Goal: Information Seeking & Learning: Learn about a topic

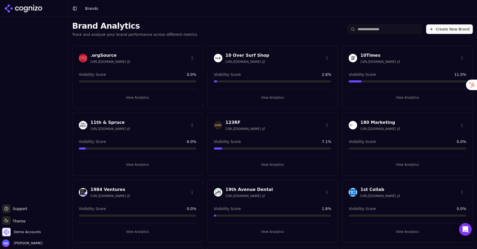
click at [359, 30] on input "search" at bounding box center [384, 29] width 74 height 10
click at [26, 229] on span "Demo Accounts" at bounding box center [21, 232] width 39 height 8
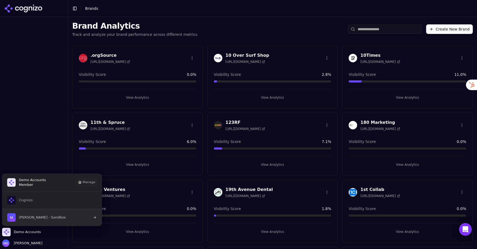
click at [38, 216] on span "Melissa Dowd - Sandbox" at bounding box center [42, 217] width 47 height 5
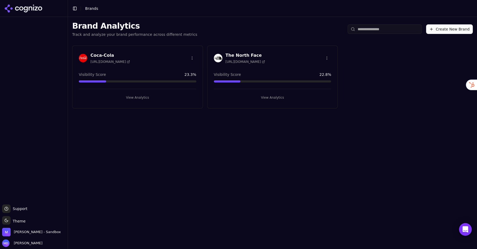
click at [148, 96] on button "View Analytics" at bounding box center [137, 97] width 117 height 8
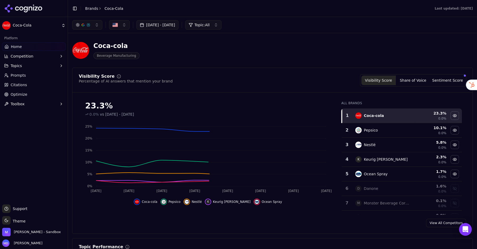
click at [29, 78] on link "Prompts" at bounding box center [33, 75] width 63 height 8
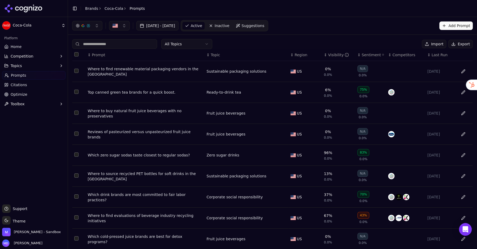
click at [21, 56] on span "Competition" at bounding box center [22, 56] width 23 height 5
click at [17, 85] on li "Explore" at bounding box center [34, 81] width 50 height 7
click at [17, 80] on span "Explore" at bounding box center [34, 81] width 46 height 5
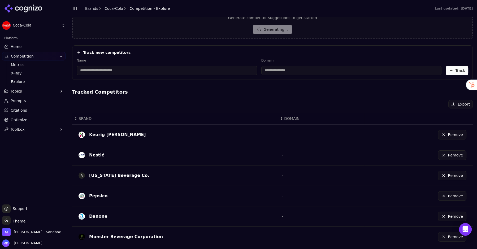
scroll to position [133, 0]
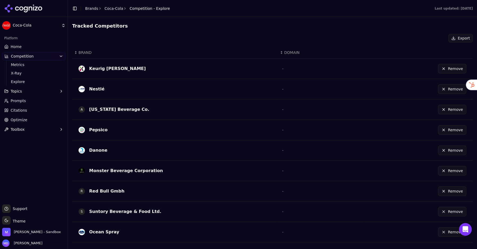
click at [30, 50] on link "Home" at bounding box center [33, 46] width 63 height 8
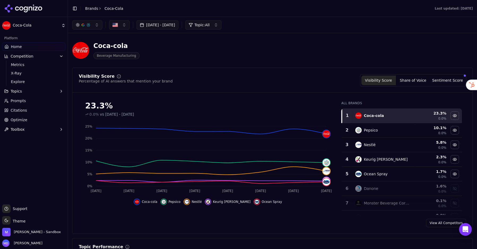
click at [22, 102] on span "Prompts" at bounding box center [18, 100] width 15 height 5
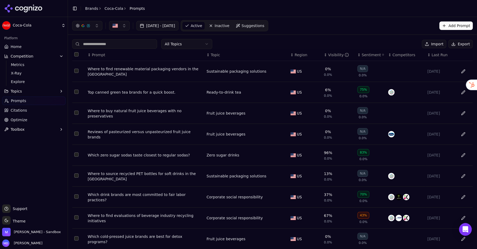
click at [229, 25] on span "Inactive" at bounding box center [221, 25] width 15 height 5
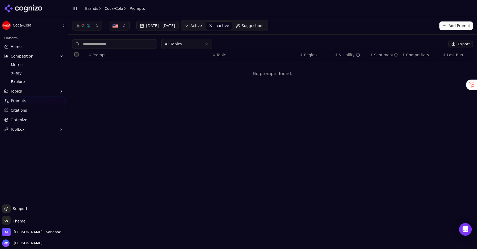
click at [202, 24] on span "Active" at bounding box center [195, 25] width 11 height 5
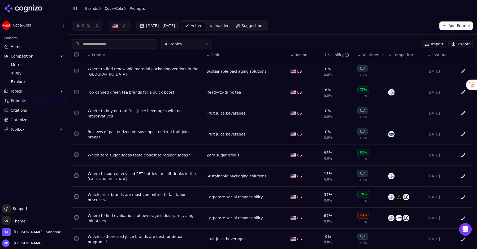
click at [27, 47] on link "Home" at bounding box center [33, 46] width 63 height 8
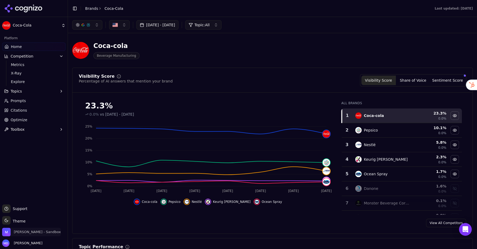
click at [21, 232] on span "[PERSON_NAME] - Sandbox" at bounding box center [37, 232] width 47 height 5
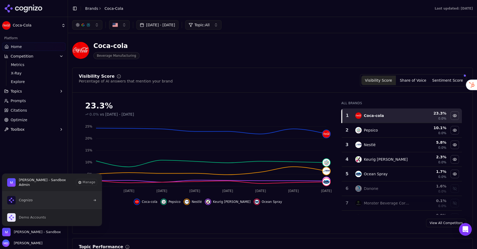
click at [38, 201] on button "Cognizo" at bounding box center [52, 200] width 100 height 17
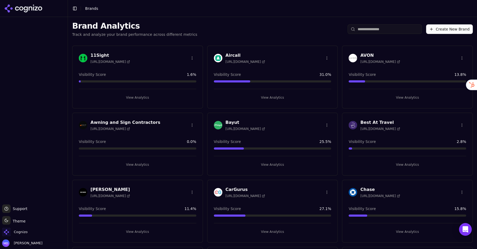
click at [401, 28] on input "search" at bounding box center [384, 29] width 74 height 10
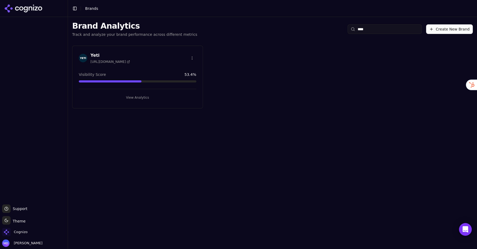
type input "****"
click at [151, 89] on div "View Analytics" at bounding box center [137, 95] width 117 height 13
click at [145, 98] on button "View Analytics" at bounding box center [137, 97] width 117 height 8
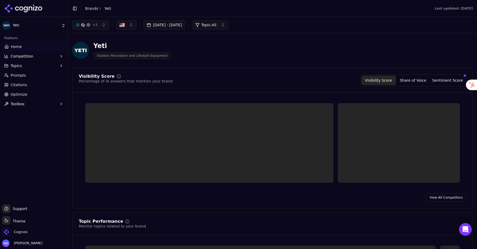
click at [16, 95] on span "Optimize" at bounding box center [19, 94] width 17 height 5
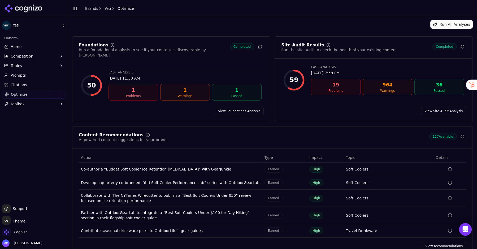
click at [435, 242] on link "View recommendations" at bounding box center [444, 246] width 44 height 8
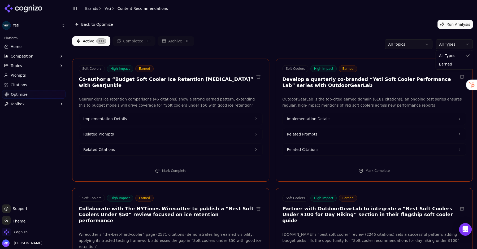
click at [459, 40] on html "Yeti Platform Home Competition Topics Prompts Citations Optimize Toolbox Suppor…" at bounding box center [238, 124] width 477 height 249
click at [458, 26] on html "Yeti Platform Home Competition Topics Prompts Citations Optimize Toolbox Suppor…" at bounding box center [238, 124] width 477 height 249
click at [453, 23] on button "Run Analysis" at bounding box center [454, 24] width 35 height 8
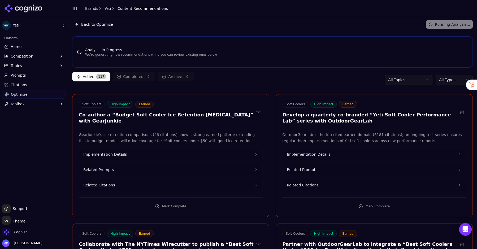
click at [21, 49] on span "Home" at bounding box center [16, 46] width 11 height 5
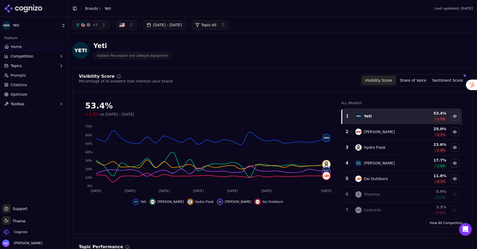
click at [18, 95] on span "Optimize" at bounding box center [19, 94] width 17 height 5
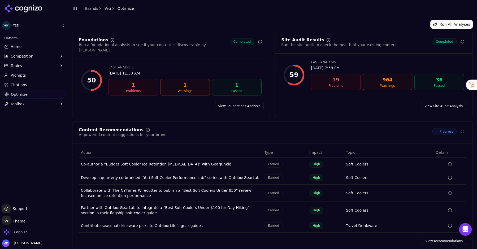
scroll to position [5, 0]
click at [17, 47] on span "Home" at bounding box center [16, 46] width 11 height 5
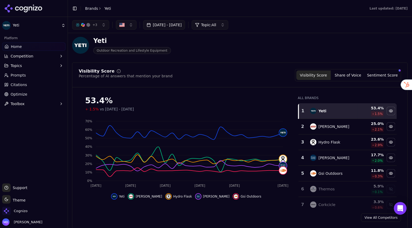
scroll to position [5, 0]
click at [96, 23] on span "+ 3" at bounding box center [95, 25] width 5 height 4
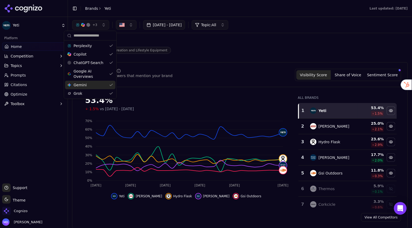
click at [203, 69] on div "Visibility Score Percentage of AI answers that mention your brand Visibility Sc…" at bounding box center [240, 145] width 336 height 166
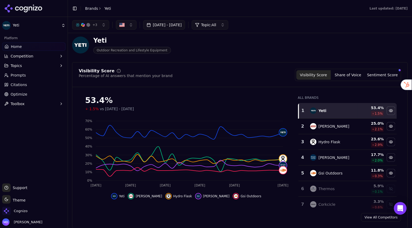
click at [342, 76] on button "Share of Voice" at bounding box center [348, 75] width 34 height 10
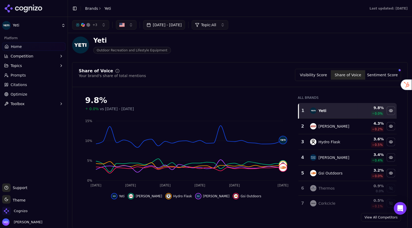
click at [383, 77] on button "Sentiment Score" at bounding box center [382, 75] width 34 height 10
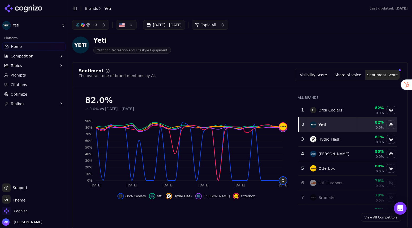
click at [315, 76] on button "Visibility Score" at bounding box center [313, 75] width 34 height 10
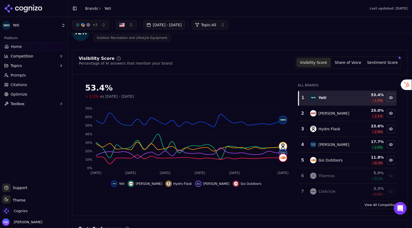
scroll to position [19, 0]
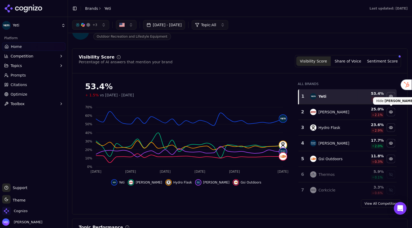
click at [389, 112] on div "Hide coleman data" at bounding box center [391, 112] width 8 height 8
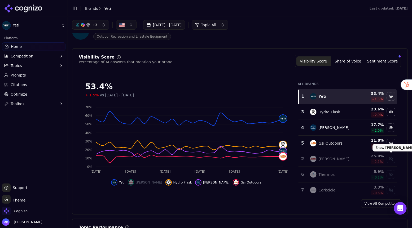
click at [391, 157] on div "Show coleman data" at bounding box center [391, 159] width 8 height 8
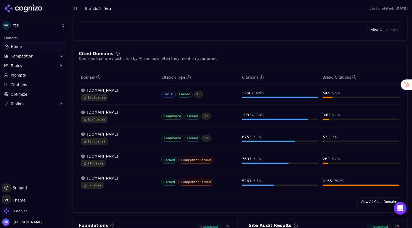
scroll to position [532, 0]
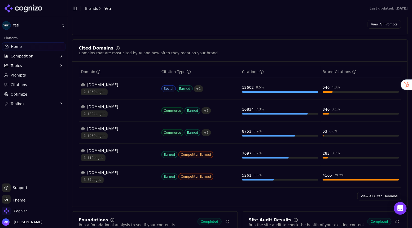
click at [128, 95] on div "1259 pages" at bounding box center [119, 92] width 76 height 7
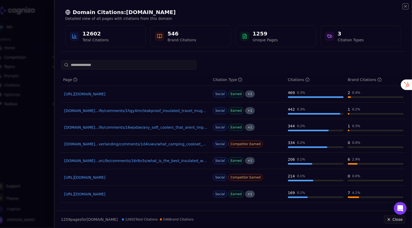
click at [405, 6] on icon "button" at bounding box center [406, 6] width 2 height 2
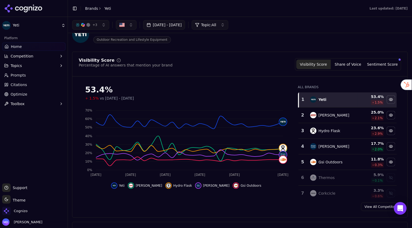
scroll to position [0, 0]
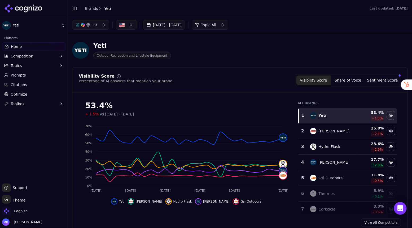
click at [8, 94] on circle at bounding box center [6, 94] width 3 height 3
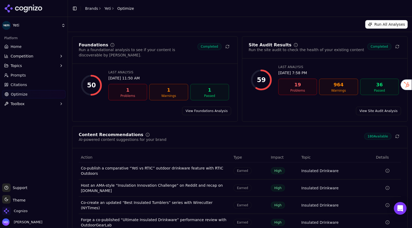
scroll to position [40, 0]
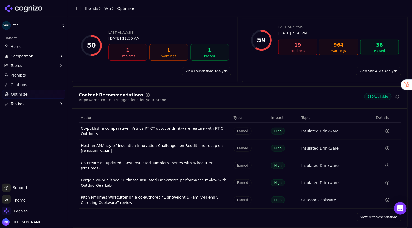
click at [372, 213] on link "View recommendations" at bounding box center [379, 217] width 44 height 8
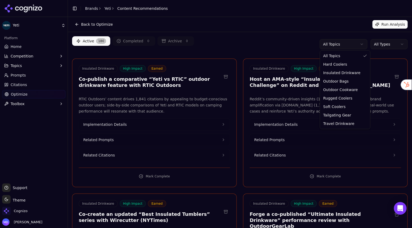
click at [355, 43] on html "Yeti Platform Home Competition Topics Prompts Citations Optimize Toolbox Suppor…" at bounding box center [206, 114] width 412 height 228
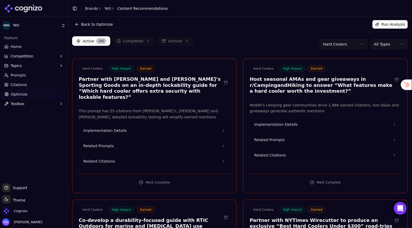
click at [336, 45] on html "Yeti Platform Home Competition Topics Prompts Citations Optimize Toolbox Suppor…" at bounding box center [206, 114] width 412 height 228
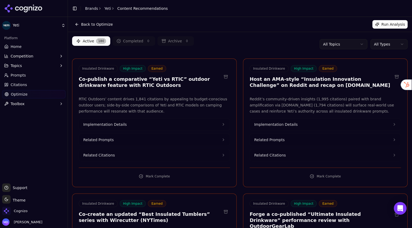
click at [384, 44] on html "Yeti Platform Home Competition Topics Prompts Citations Optimize Toolbox Suppor…" at bounding box center [206, 114] width 412 height 228
click at [240, 54] on html "Yeti Platform Home Competition Topics Prompts Citations Optimize Toolbox Suppor…" at bounding box center [206, 114] width 412 height 228
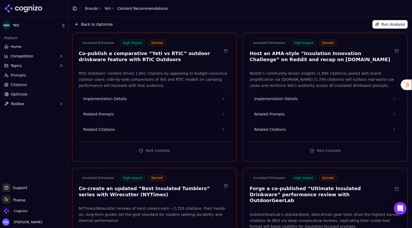
scroll to position [27, 0]
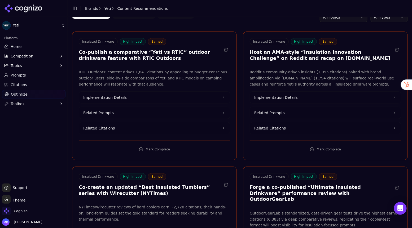
click at [134, 98] on button "Implementation Details" at bounding box center [154, 98] width 151 height 12
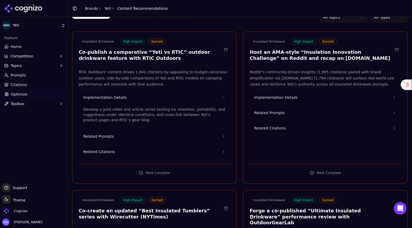
click at [113, 151] on span "Related Citations" at bounding box center [99, 151] width 32 height 5
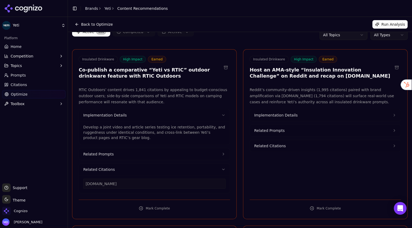
scroll to position [0, 0]
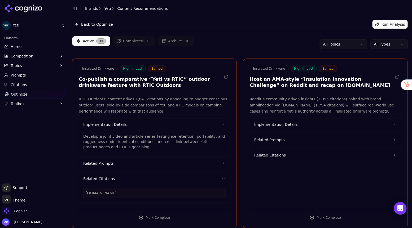
click at [378, 48] on html "Yeti Platform Home Competition Topics Prompts Citations Optimize Toolbox Suppor…" at bounding box center [206, 114] width 412 height 228
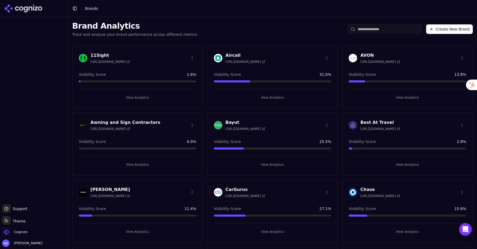
click at [354, 29] on circle at bounding box center [352, 29] width 3 height 3
click at [362, 29] on input "search" at bounding box center [384, 29] width 74 height 10
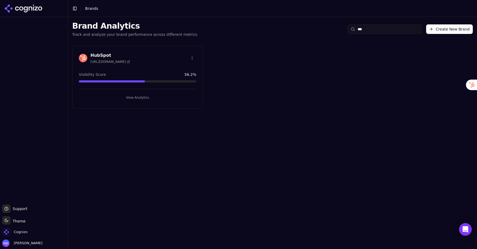
type input "***"
click at [143, 100] on button "View Analytics" at bounding box center [137, 97] width 117 height 8
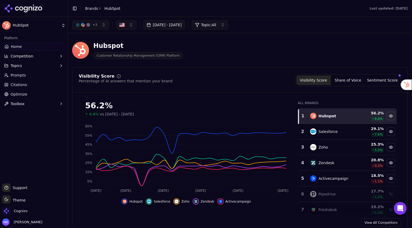
click at [18, 95] on span "Optimize" at bounding box center [19, 94] width 17 height 5
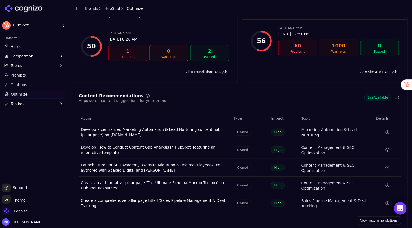
scroll to position [46, 0]
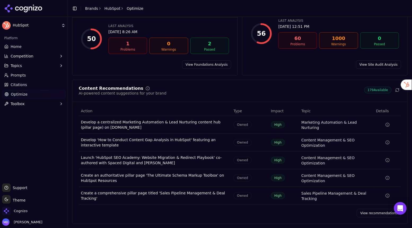
click at [369, 212] on link "View recommendations" at bounding box center [379, 213] width 44 height 8
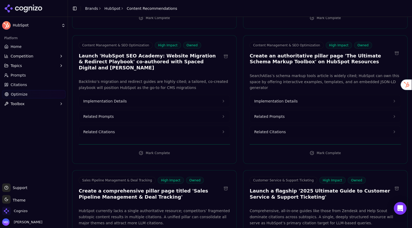
scroll to position [165, 0]
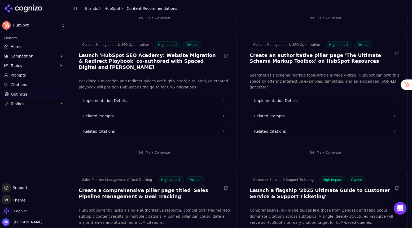
click at [117, 98] on span "Implementation Details" at bounding box center [104, 100] width 43 height 5
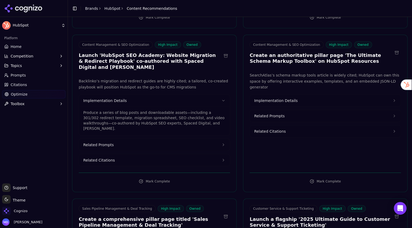
click at [21, 105] on span "Toolbox" at bounding box center [18, 103] width 14 height 5
click at [21, 120] on span "View All" at bounding box center [34, 120] width 46 height 5
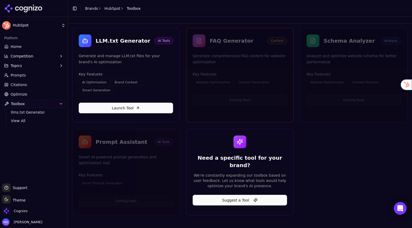
click at [23, 94] on span "Optimize" at bounding box center [19, 94] width 17 height 5
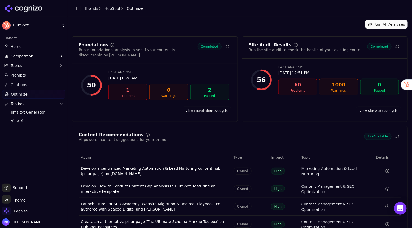
click at [200, 112] on link "View Foundations Analysis" at bounding box center [206, 111] width 49 height 8
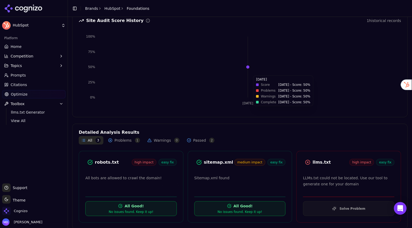
scroll to position [69, 0]
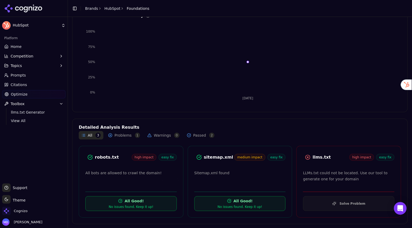
click at [344, 206] on button "Solve Problem" at bounding box center [348, 203] width 91 height 15
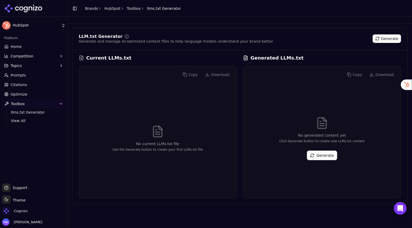
click at [317, 157] on button "Generate" at bounding box center [322, 156] width 30 height 10
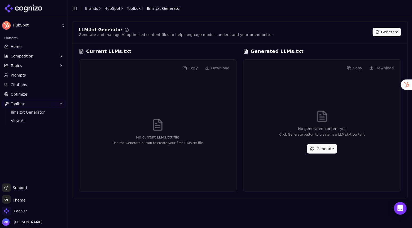
click at [318, 147] on button "Generate" at bounding box center [322, 149] width 30 height 10
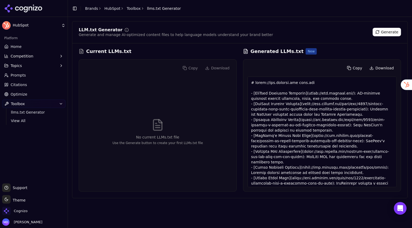
click at [32, 48] on link "Home" at bounding box center [33, 46] width 63 height 8
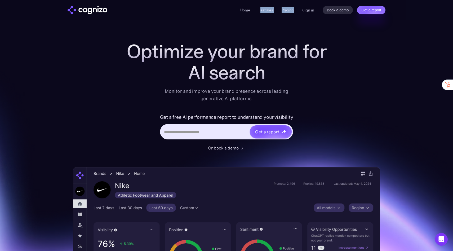
click at [260, 13] on div "Home Features Pricing Book a demo Get a report Sign in Book a demo Get a report" at bounding box center [312, 10] width 145 height 8
click at [264, 11] on link "Features" at bounding box center [266, 10] width 15 height 5
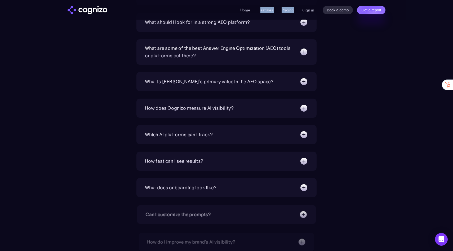
scroll to position [1786, 0]
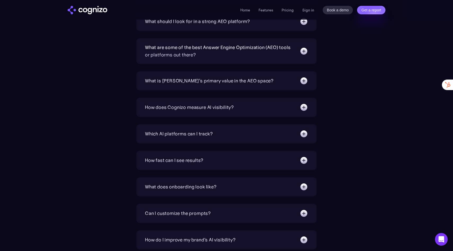
click at [210, 78] on div "What is [PERSON_NAME]’s primary value in the AEO space?" at bounding box center [209, 80] width 129 height 7
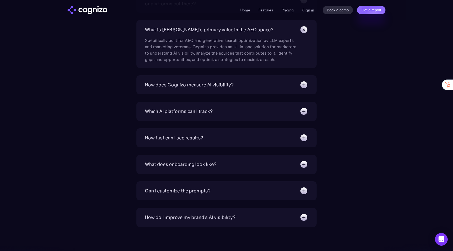
scroll to position [1847, 0]
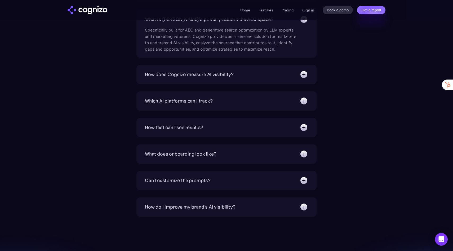
click at [167, 72] on div "How does Cognizo measure AI visibility?" at bounding box center [189, 74] width 89 height 7
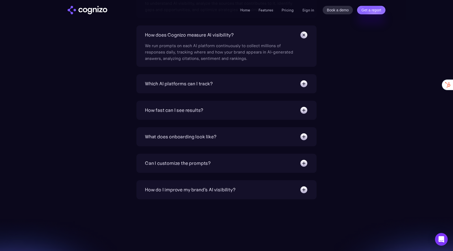
scroll to position [1890, 0]
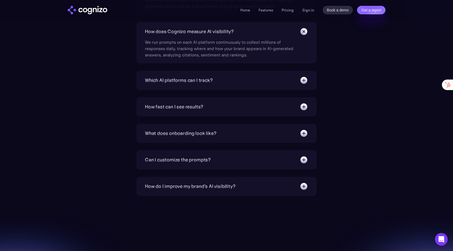
click at [159, 84] on div "Which AI platforms can I track?" at bounding box center [179, 80] width 68 height 7
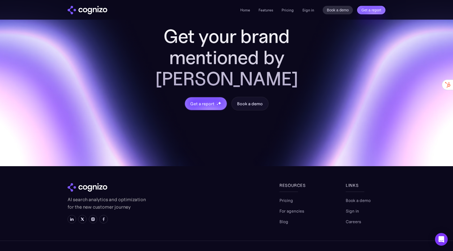
scroll to position [2171, 0]
click at [281, 219] on link "Blog" at bounding box center [284, 222] width 9 height 6
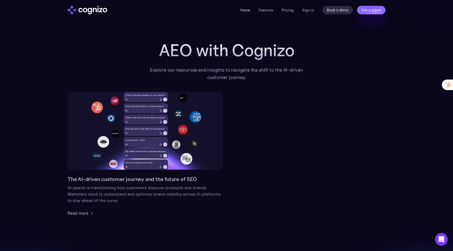
click at [247, 10] on link "Home" at bounding box center [245, 10] width 10 height 5
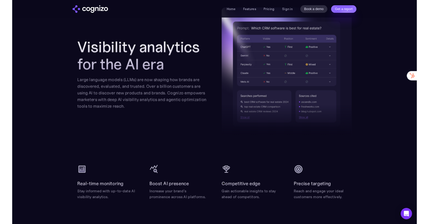
scroll to position [495, 0]
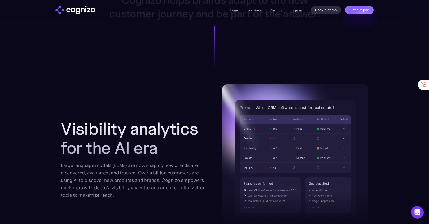
click at [283, 6] on div "Home Features Pricing Book a demo Get a report Sign in Book a demo Get a report" at bounding box center [300, 10] width 145 height 8
click at [281, 7] on div "Home Features Pricing Book a demo Get a report Sign in Book a demo Get a report" at bounding box center [300, 10] width 145 height 8
click at [277, 11] on link "Pricing" at bounding box center [276, 10] width 12 height 5
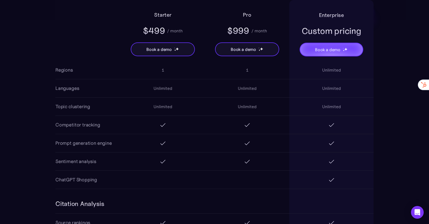
scroll to position [519, 0]
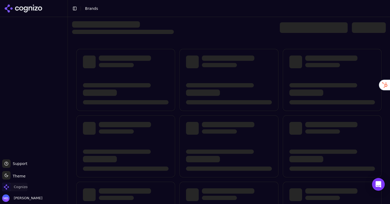
click at [21, 187] on span "Cognizo" at bounding box center [21, 186] width 14 height 5
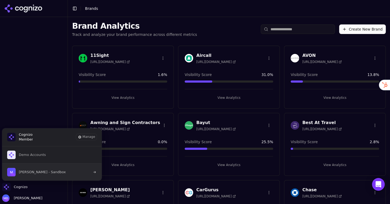
click at [33, 170] on span "[PERSON_NAME] - Sandbox" at bounding box center [42, 171] width 47 height 5
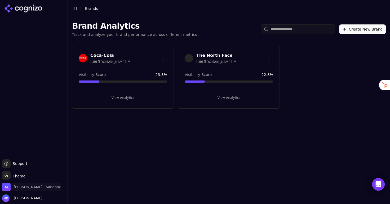
click at [25, 187] on span "[PERSON_NAME] - Sandbox" at bounding box center [37, 186] width 47 height 5
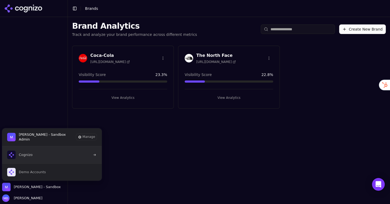
click at [33, 155] on button "Cognizo" at bounding box center [52, 154] width 100 height 17
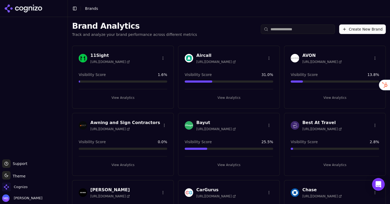
click at [304, 27] on input "search" at bounding box center [298, 29] width 74 height 10
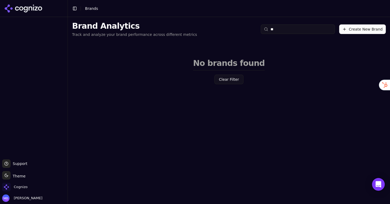
type input "*"
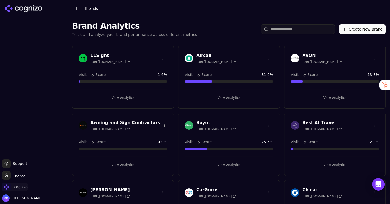
click at [21, 185] on span "Cognizo" at bounding box center [21, 186] width 14 height 5
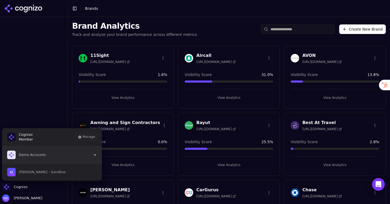
click at [44, 154] on span "Demo Accounts" at bounding box center [32, 154] width 27 height 5
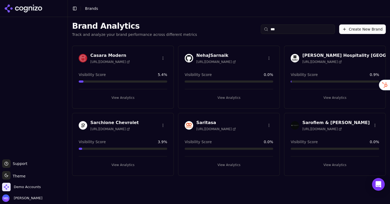
type input "***"
click at [118, 165] on button "View Analytics" at bounding box center [123, 164] width 89 height 8
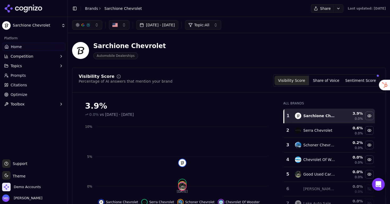
click at [36, 96] on link "Optimize" at bounding box center [33, 94] width 63 height 8
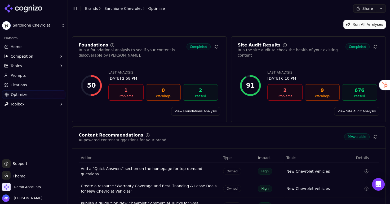
click at [42, 47] on link "Home" at bounding box center [33, 46] width 63 height 8
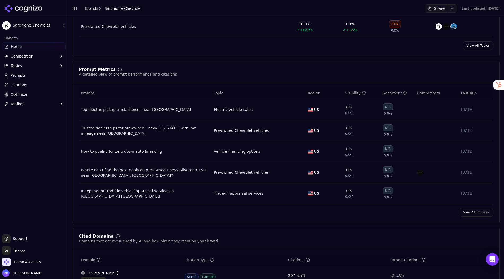
scroll to position [354, 0]
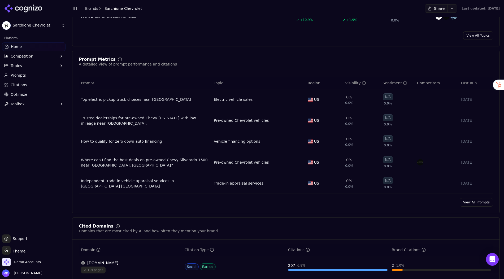
click at [390, 203] on link "View All Prompts" at bounding box center [475, 202] width 33 height 8
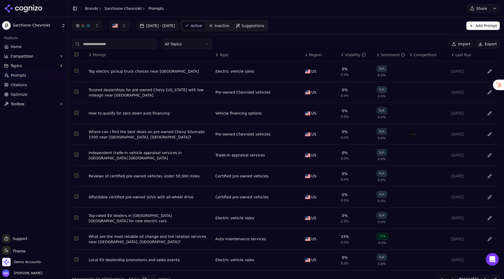
click at [349, 56] on div "Visibility" at bounding box center [355, 54] width 21 height 5
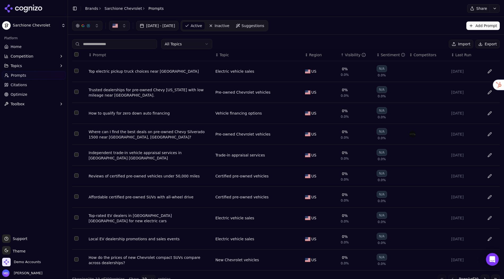
click at [349, 56] on div "Visibility" at bounding box center [355, 54] width 21 height 5
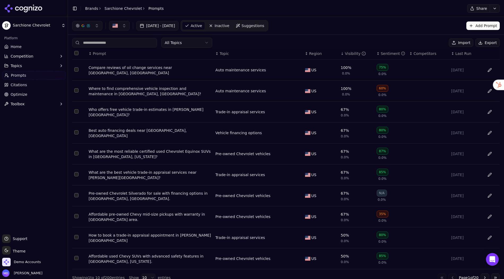
scroll to position [7, 0]
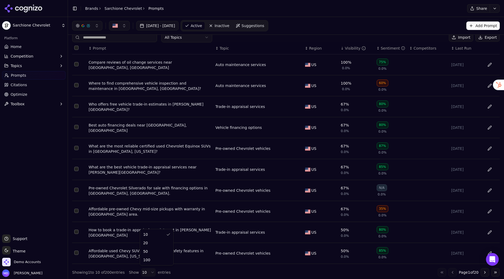
click at [143, 203] on html "Sarchione Chevrolet Platform Home Competition Topics Prompts Citations Optimize…" at bounding box center [252, 139] width 504 height 279
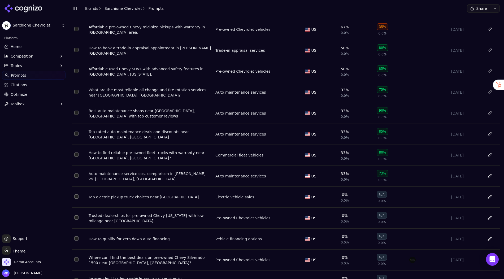
scroll to position [215, 0]
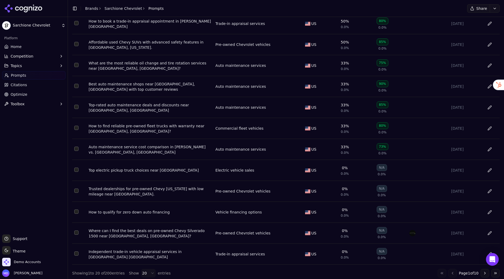
click at [148, 203] on html "Sarchione Chevrolet Platform Home Competition Topics Prompts Citations Optimize…" at bounding box center [252, 139] width 504 height 279
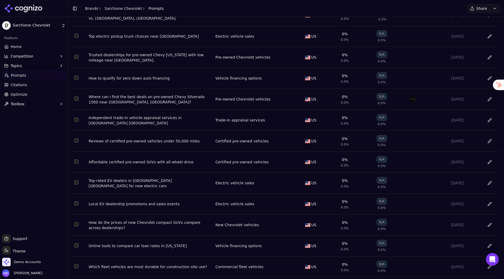
scroll to position [349, 0]
click at [38, 84] on link "Citations" at bounding box center [33, 85] width 63 height 8
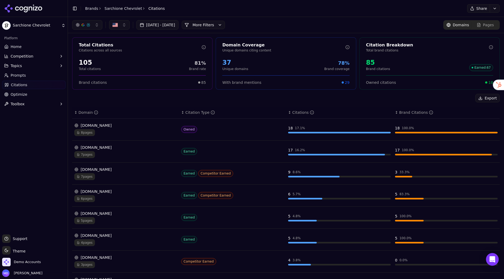
click at [133, 151] on div "7 pages" at bounding box center [125, 154] width 103 height 7
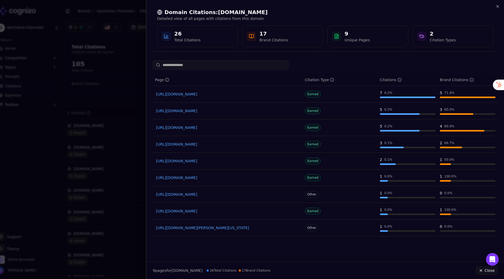
click at [194, 93] on link "[URL][DOMAIN_NAME]" at bounding box center [227, 93] width 143 height 5
click at [114, 82] on div at bounding box center [252, 139] width 504 height 279
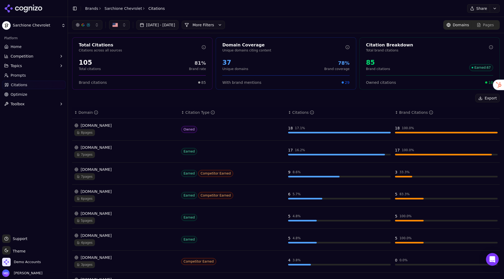
click at [19, 74] on span "Prompts" at bounding box center [18, 75] width 15 height 5
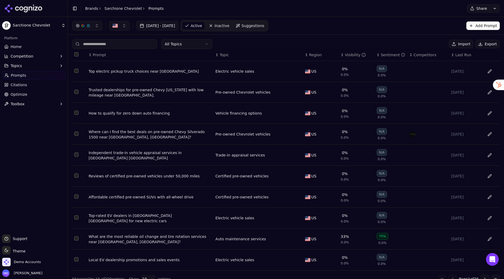
click at [351, 56] on div "Visibility" at bounding box center [355, 54] width 21 height 5
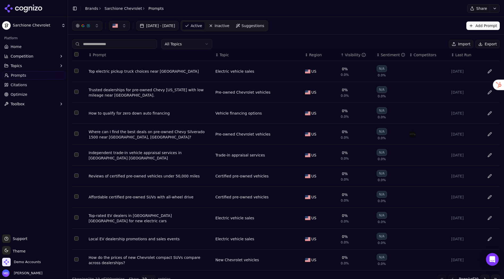
click at [351, 56] on div "Visibility" at bounding box center [355, 54] width 21 height 5
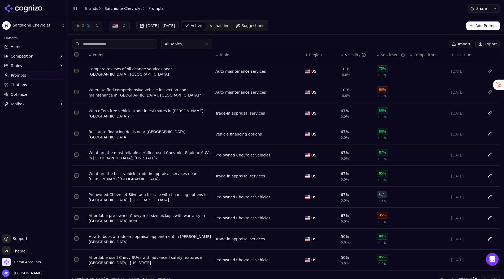
click at [171, 89] on div "Where to find comprehensive vehicle inspection and maintenance in [GEOGRAPHIC_D…" at bounding box center [150, 92] width 122 height 11
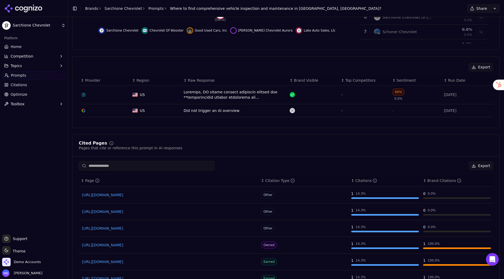
scroll to position [178, 0]
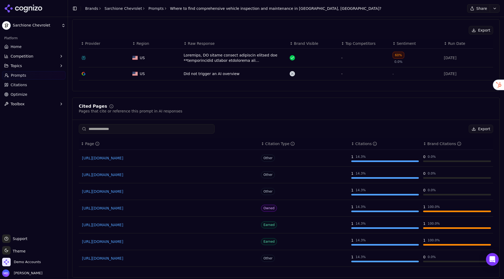
click at [222, 54] on div "Data table" at bounding box center [234, 57] width 102 height 11
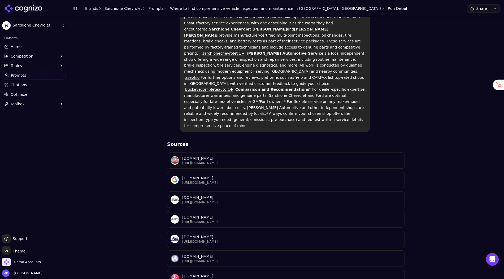
scroll to position [217, 0]
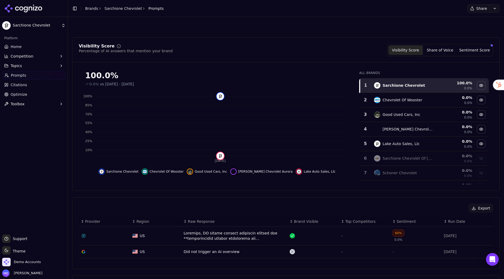
scroll to position [178, 0]
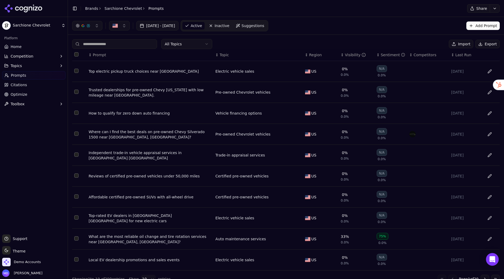
click at [350, 58] on th "↕ Visibility" at bounding box center [357, 55] width 36 height 12
click at [349, 55] on div "Visibility" at bounding box center [355, 54] width 21 height 5
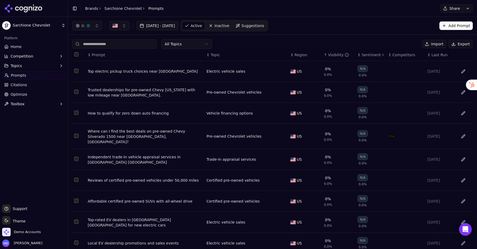
scroll to position [37, 0]
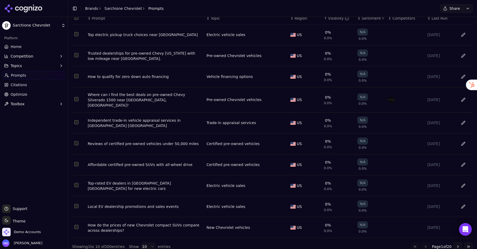
click at [147, 237] on html "Sarchione Chevrolet Platform Home Competition Topics Prompts Citations Optimize…" at bounding box center [238, 124] width 477 height 249
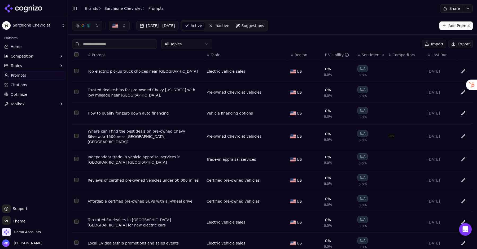
click at [338, 55] on div "Visibility" at bounding box center [338, 54] width 21 height 5
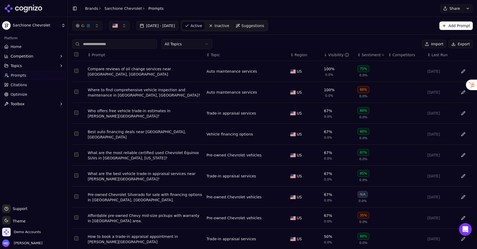
click at [151, 115] on div "Who offers free vehicle trade-in estimates in Randolph OH?" at bounding box center [145, 113] width 115 height 11
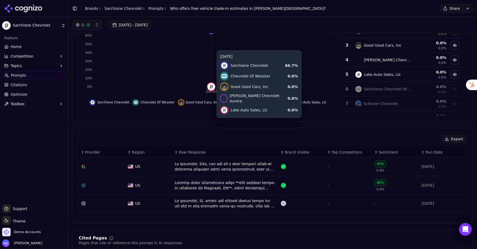
scroll to position [69, 0]
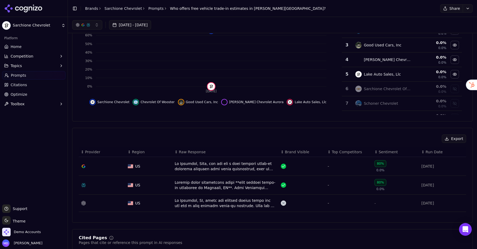
click at [195, 165] on div "Data table" at bounding box center [226, 166] width 102 height 11
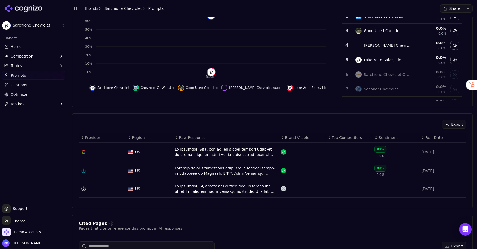
scroll to position [87, 0]
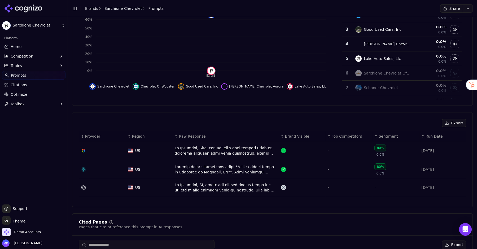
click at [185, 169] on div "Data table" at bounding box center [226, 169] width 102 height 11
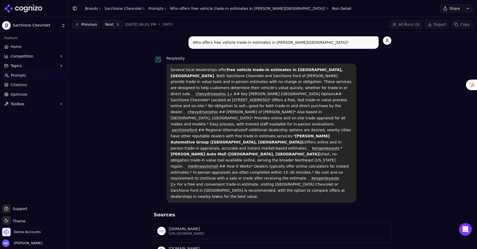
click at [17, 87] on span "Citations" at bounding box center [19, 84] width 16 height 5
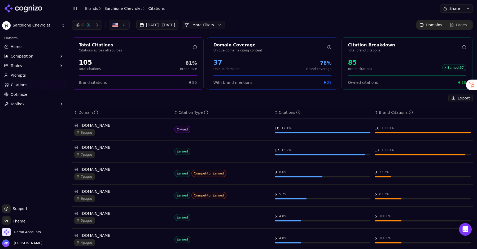
click at [103, 148] on div "sarchioneford.com" at bounding box center [122, 147] width 96 height 5
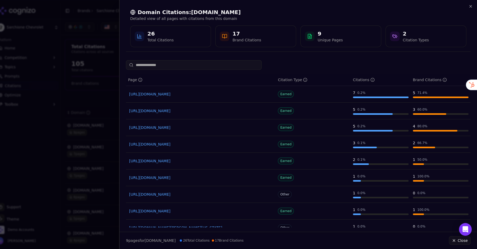
click at [168, 95] on link "https://sarchioneford.com/oil-change-service" at bounding box center [200, 93] width 143 height 5
click at [157, 110] on link "https://sarchioneford.com" at bounding box center [200, 110] width 143 height 5
click at [182, 128] on link "https://sarchioneford.com/value-your-trade" at bounding box center [200, 127] width 143 height 5
click at [108, 102] on div at bounding box center [238, 124] width 477 height 249
